Goal: Navigation & Orientation: Find specific page/section

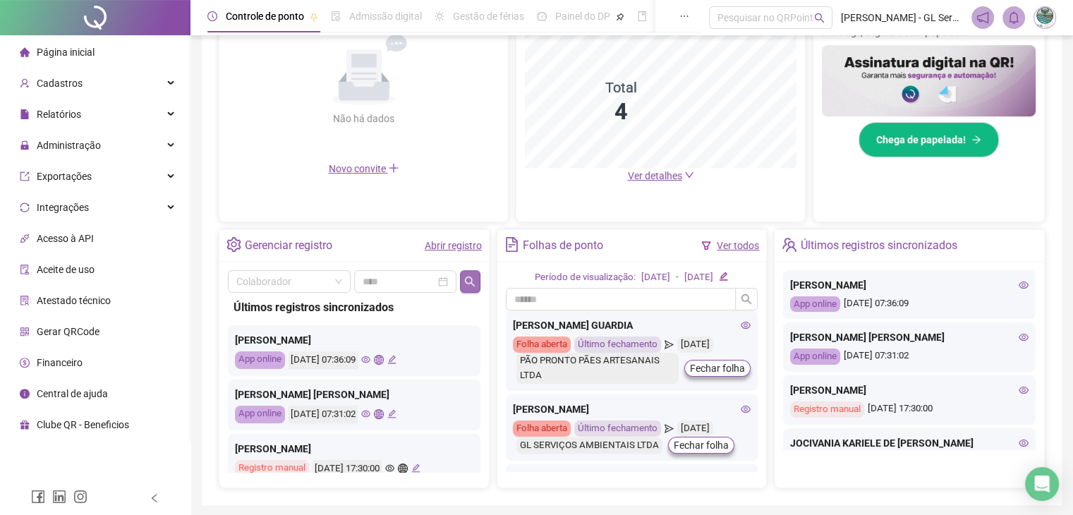
click at [468, 282] on icon "search" at bounding box center [470, 281] width 10 height 10
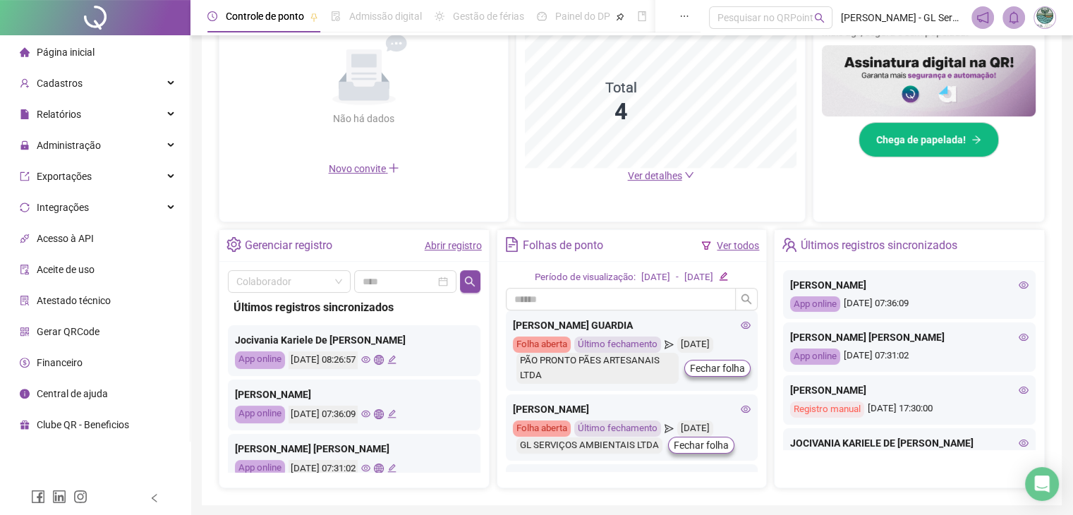
click at [370, 357] on icon "eye" at bounding box center [365, 359] width 9 height 7
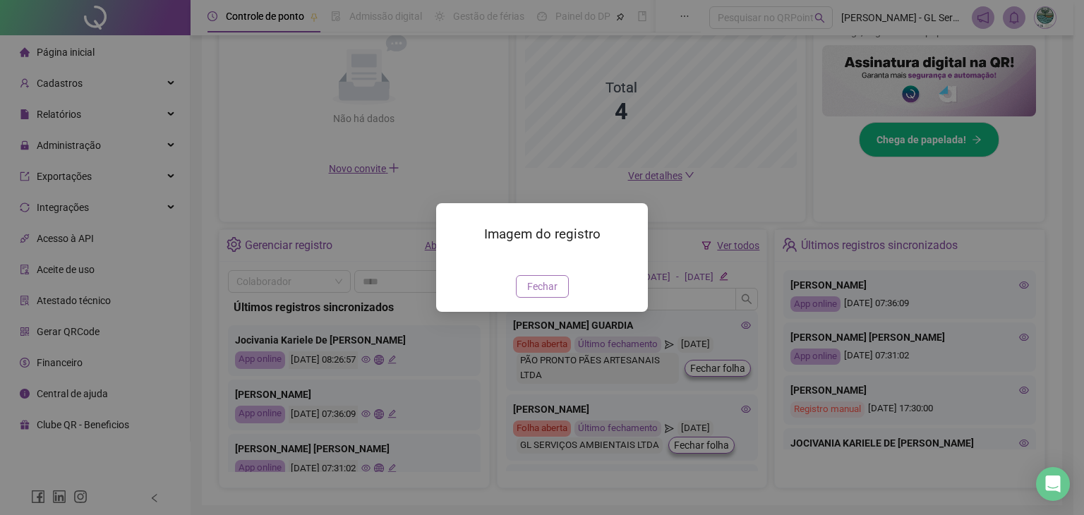
click at [554, 294] on span "Fechar" at bounding box center [542, 287] width 30 height 16
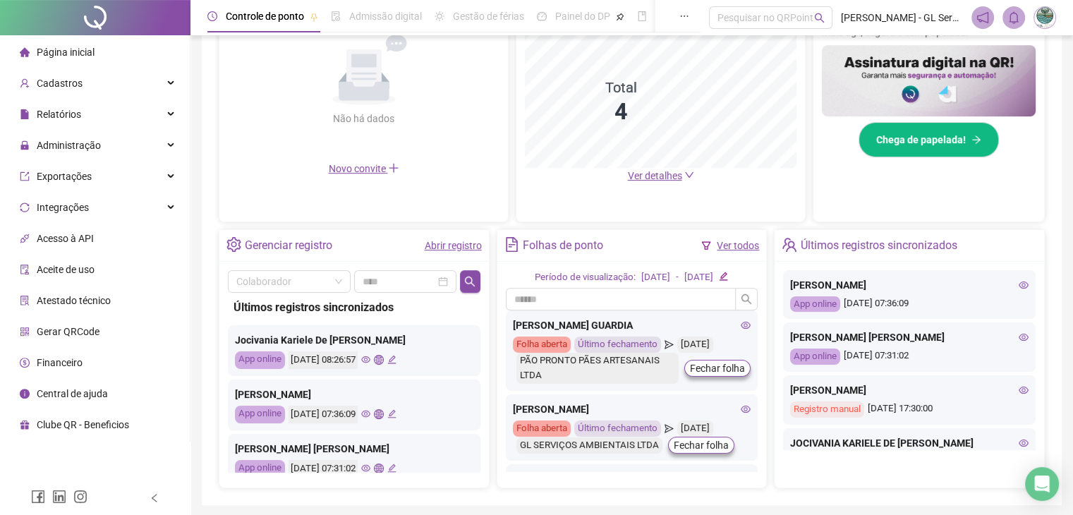
click at [370, 468] on icon "eye" at bounding box center [365, 468] width 9 height 9
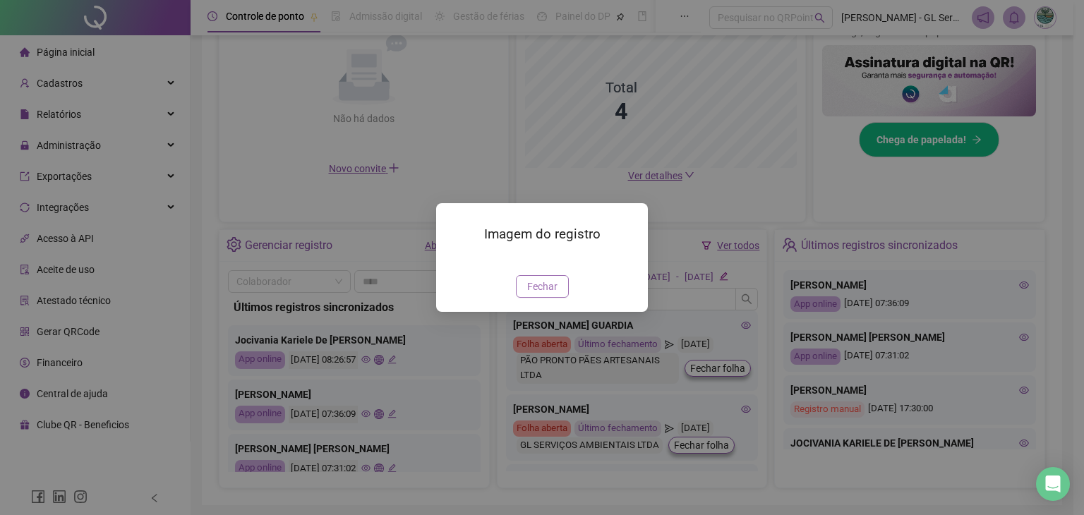
click at [547, 294] on span "Fechar" at bounding box center [542, 287] width 30 height 16
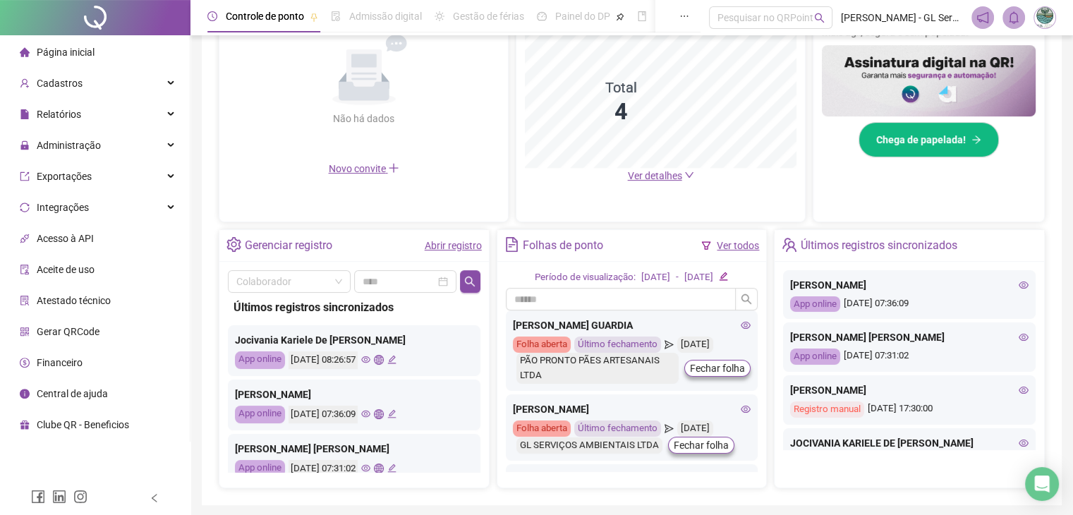
click at [370, 413] on icon "eye" at bounding box center [365, 413] width 9 height 9
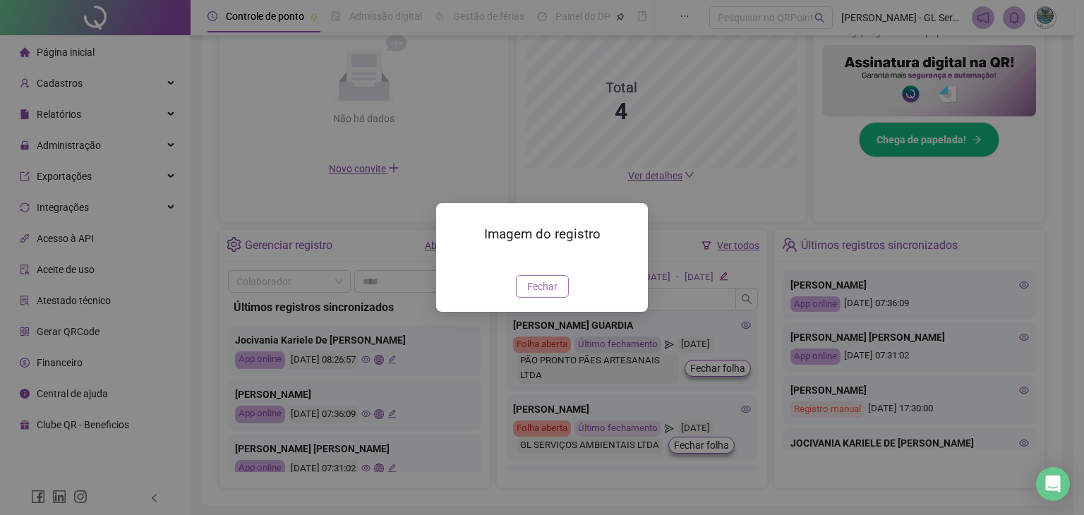
click at [545, 294] on span "Fechar" at bounding box center [542, 287] width 30 height 16
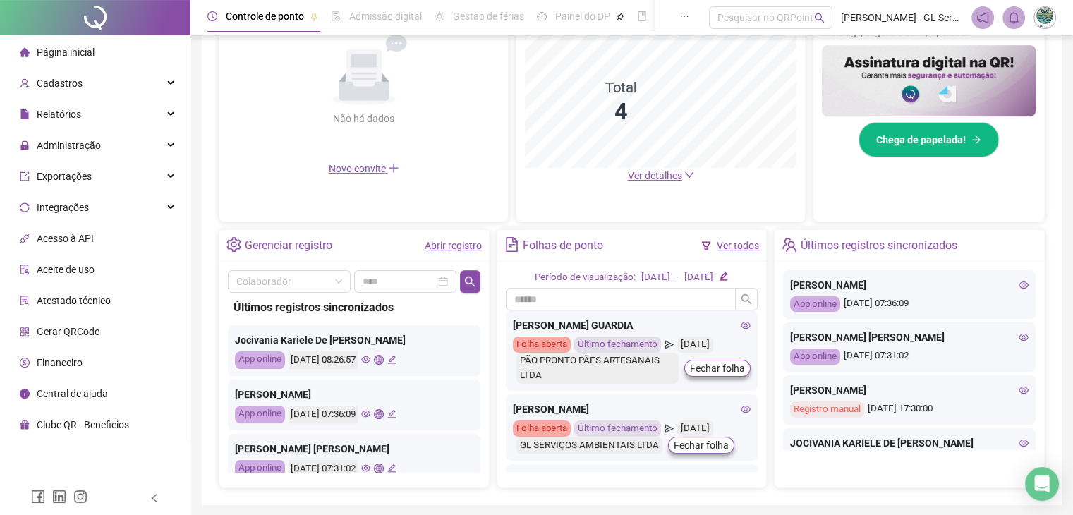
click at [370, 358] on icon "eye" at bounding box center [365, 359] width 9 height 9
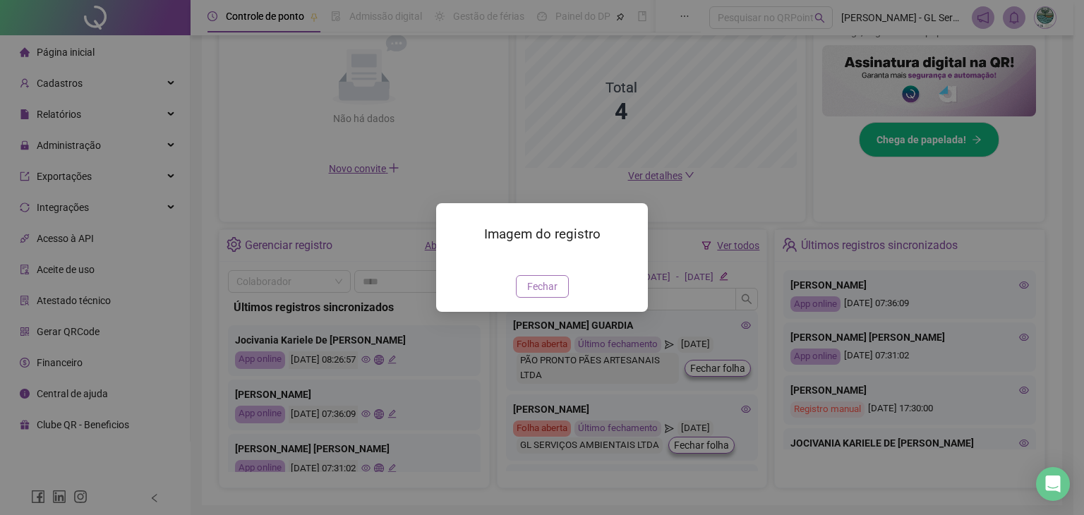
click at [540, 294] on span "Fechar" at bounding box center [542, 287] width 30 height 16
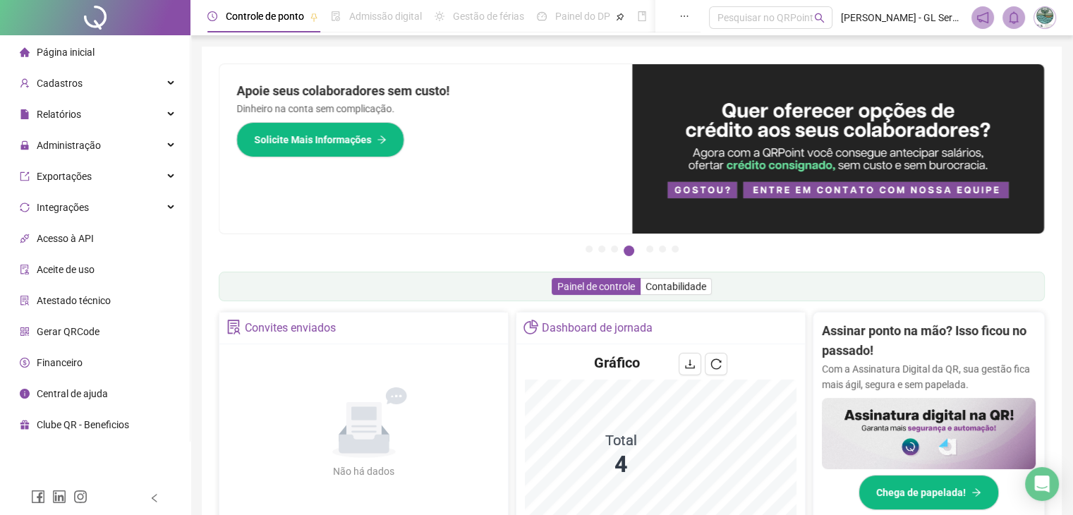
click at [51, 52] on span "Página inicial" at bounding box center [66, 52] width 58 height 11
